Goal: Book appointment/travel/reservation

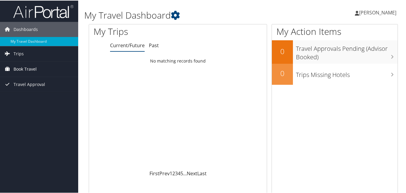
click at [28, 69] on span "Book Travel" at bounding box center [25, 68] width 23 height 15
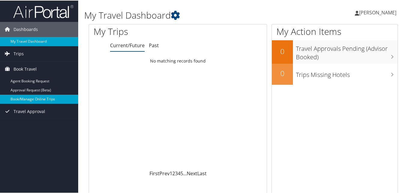
click at [25, 99] on link "Book/Manage Online Trips" at bounding box center [39, 98] width 78 height 9
